Goal: Transaction & Acquisition: Purchase product/service

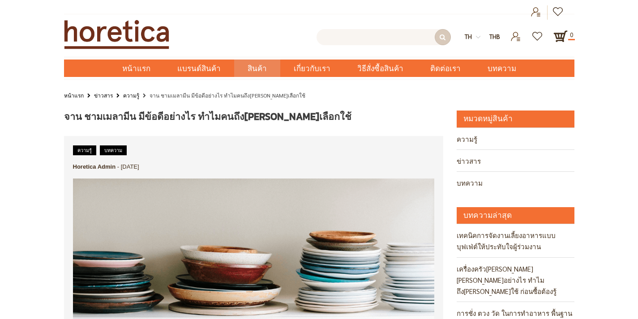
click at [415, 38] on input "text" at bounding box center [384, 37] width 134 height 16
type input "เมลามีน"
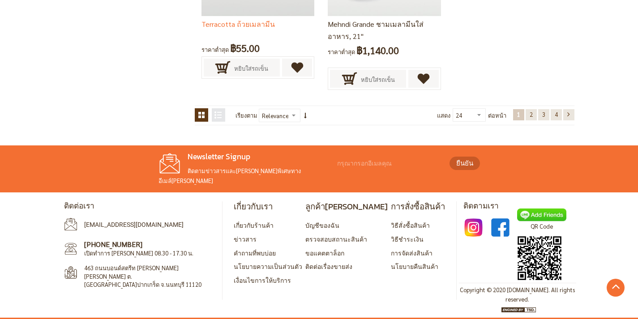
scroll to position [2016, 0]
click at [537, 120] on link "หน้า 2" at bounding box center [531, 114] width 11 height 11
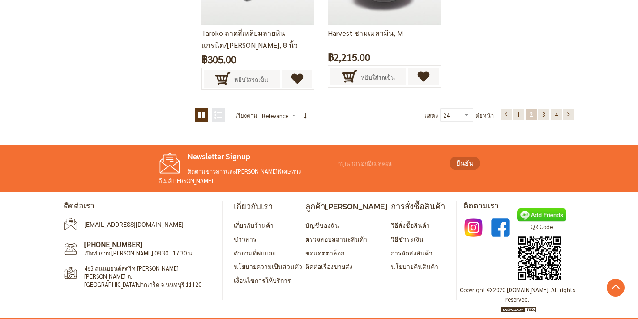
scroll to position [122, 0]
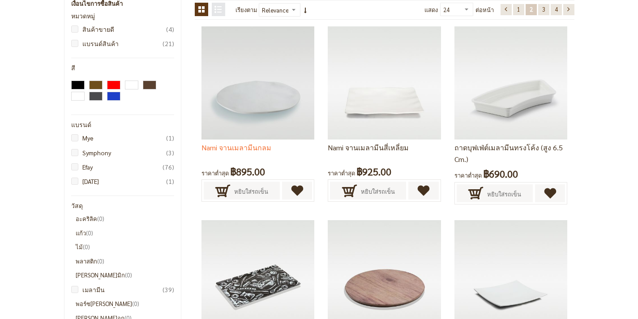
click at [249, 112] on img at bounding box center [258, 82] width 113 height 113
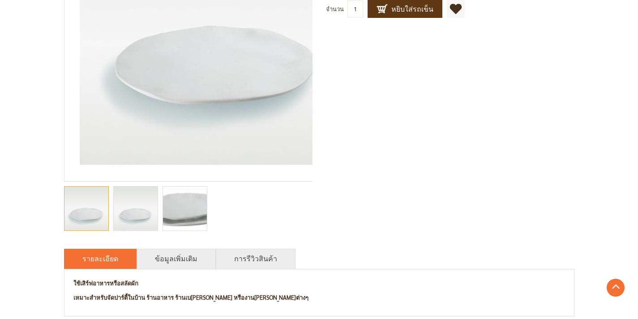
scroll to position [224, 0]
click at [143, 216] on img "Nami จานเมลามีนกลม" at bounding box center [185, 208] width 94 height 44
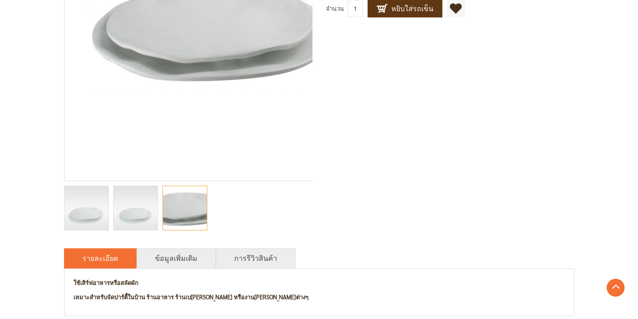
click at [114, 222] on img "Nami จานเมลามีนกลม" at bounding box center [136, 208] width 44 height 44
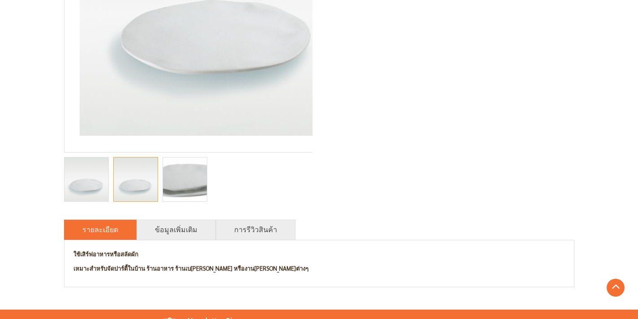
scroll to position [399, 0]
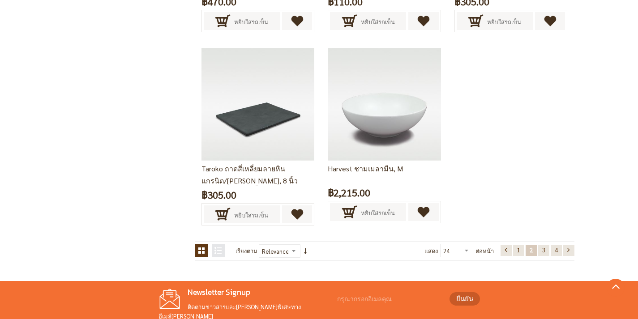
scroll to position [1647, 0]
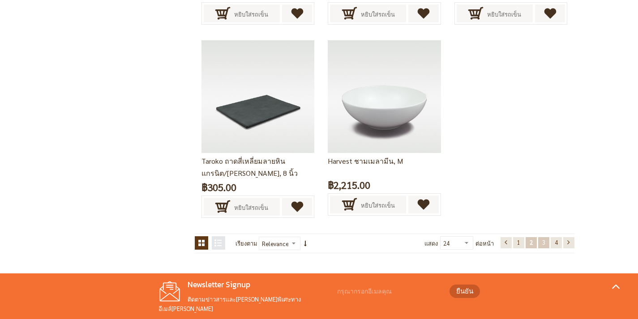
click at [546, 246] on span "3" at bounding box center [543, 243] width 3 height 8
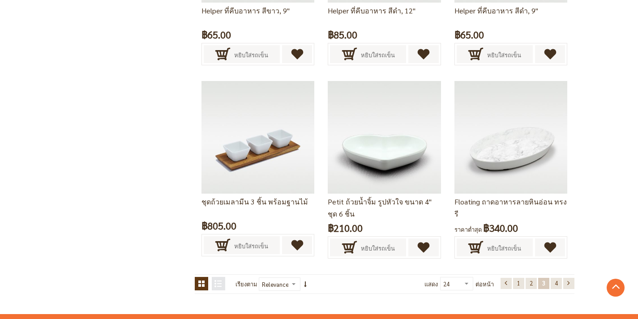
scroll to position [1645, 0]
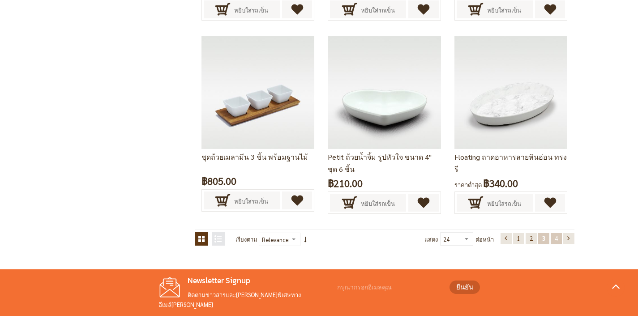
click at [558, 242] on span "4" at bounding box center [556, 239] width 3 height 8
